Goal: Navigation & Orientation: Find specific page/section

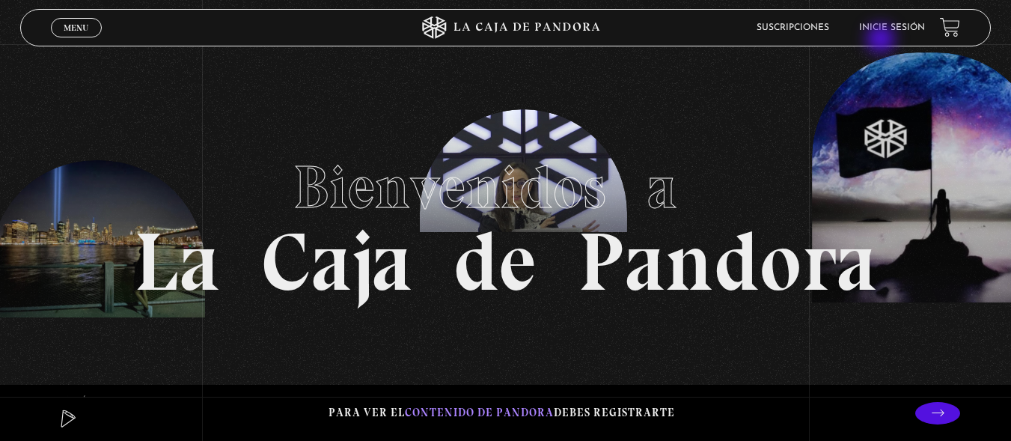
click at [883, 36] on header "Menu Cerrar Suscripciones Inicie sesión" at bounding box center [505, 27] width 971 height 37
click at [886, 22] on li "Inicie sesión" at bounding box center [892, 27] width 66 height 23
click at [912, 26] on link "Inicie sesión" at bounding box center [892, 27] width 66 height 9
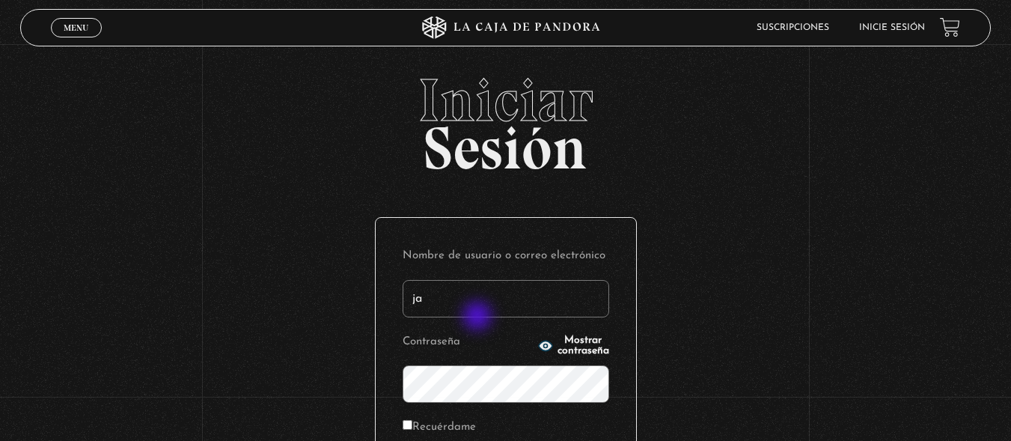
type input "[EMAIL_ADDRESS][DOMAIN_NAME]"
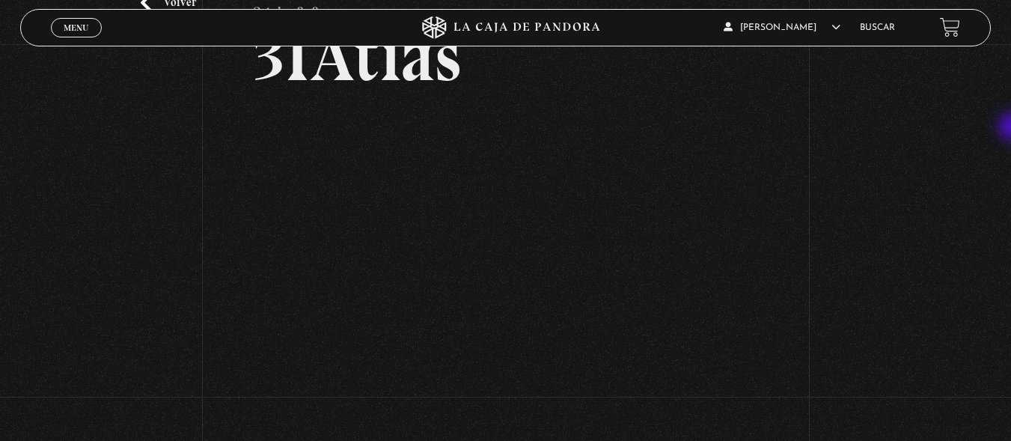
scroll to position [104, 0]
